Goal: Task Accomplishment & Management: Use online tool/utility

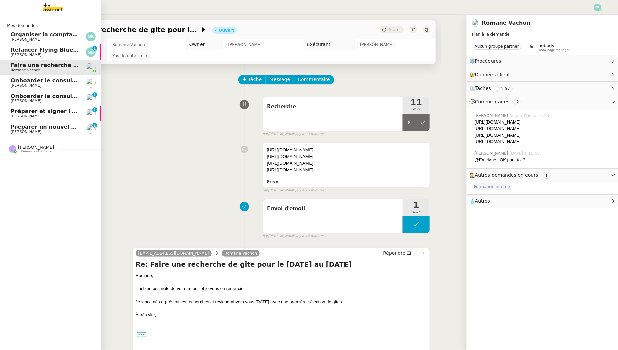
click at [22, 50] on span "Relancer Flying Blue pour créditer des miles" at bounding box center [78, 50] width 135 height 6
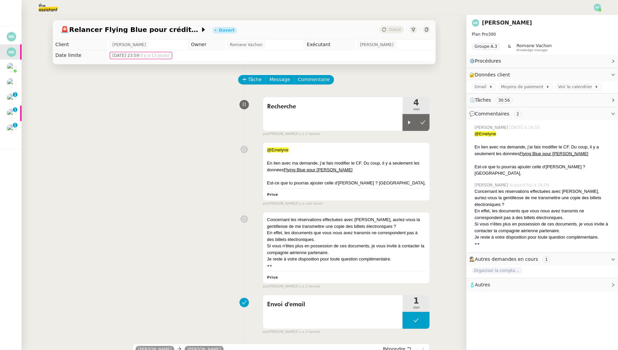
click at [426, 28] on icon at bounding box center [427, 30] width 4 height 4
click at [427, 28] on icon at bounding box center [427, 30] width 4 height 4
click at [344, 167] on div "En lien avec ma demande, j'ai fais modifier le CF. Du coup, il y a seulement le…" at bounding box center [346, 166] width 159 height 13
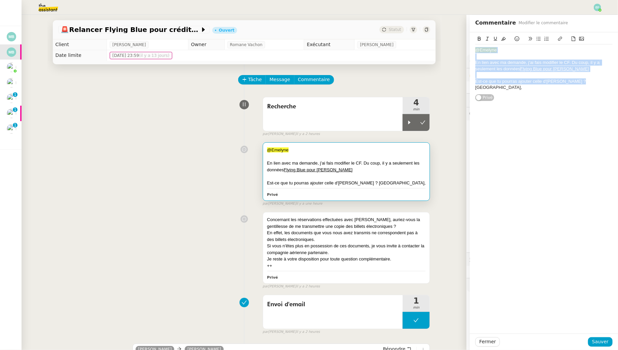
drag, startPoint x: 585, startPoint y: 83, endPoint x: 468, endPoint y: 42, distance: 123.4
click at [468, 42] on app-ticket "🚨 Relancer Flying Blue pour créditer des miles Ouvert Statut Client [PERSON_NAM…" at bounding box center [320, 182] width 597 height 335
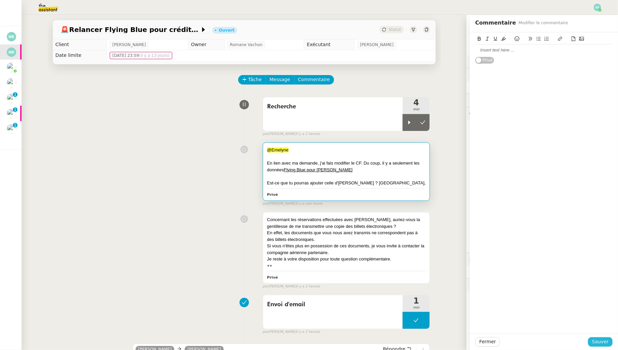
click at [598, 345] on span "Sauver" at bounding box center [600, 342] width 16 height 8
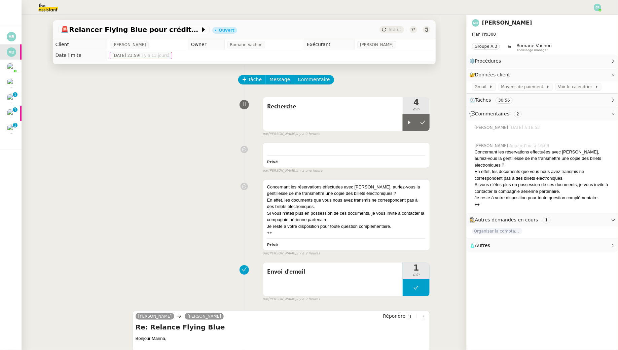
click at [178, 144] on div "Privé false par [PERSON_NAME] il y a une heure" at bounding box center [244, 156] width 372 height 34
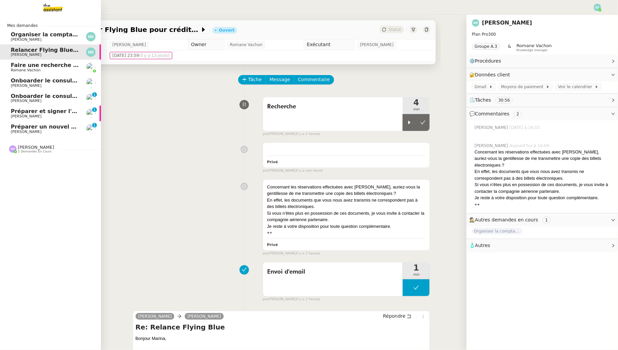
click at [43, 127] on span "Préparer un nouvel avenant pour [PERSON_NAME]" at bounding box center [87, 126] width 153 height 6
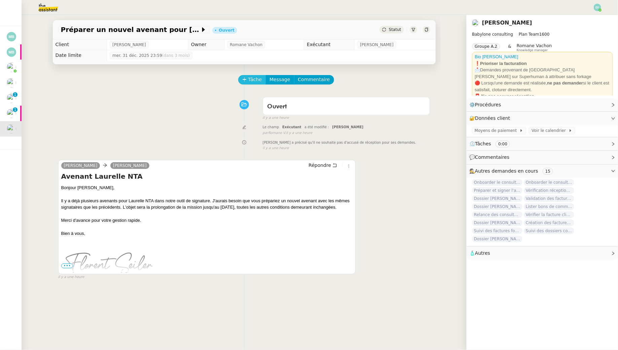
click at [252, 78] on span "Tâche" at bounding box center [255, 80] width 14 height 8
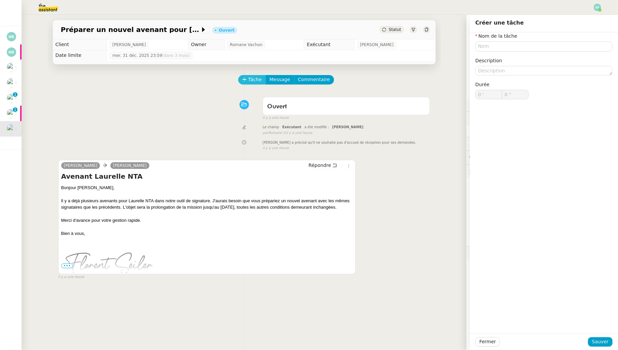
type input "0 '"
type input "0 ""
